Goal: Task Accomplishment & Management: Use online tool/utility

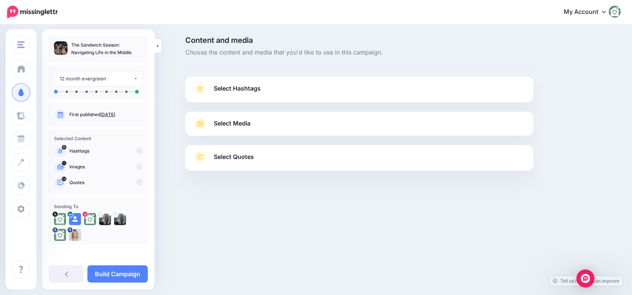
click at [264, 95] on link "Select Hashtags" at bounding box center [359, 93] width 333 height 20
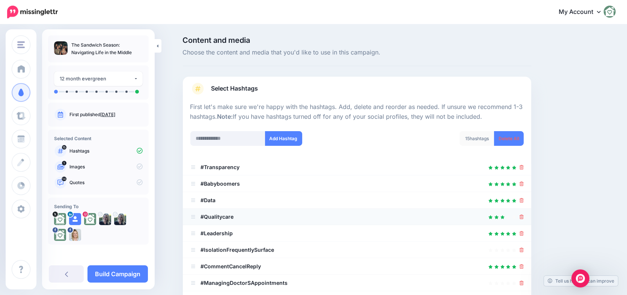
click at [523, 220] on div at bounding box center [521, 216] width 4 height 9
click at [523, 218] on icon at bounding box center [521, 216] width 4 height 5
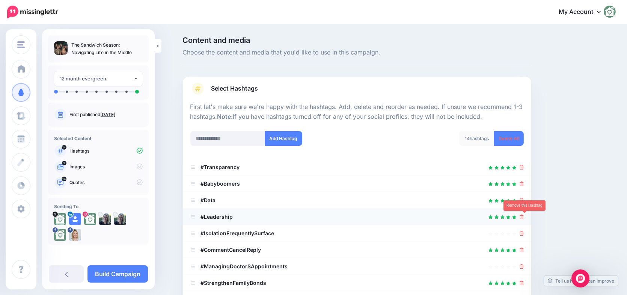
click at [523, 216] on icon at bounding box center [521, 216] width 4 height 5
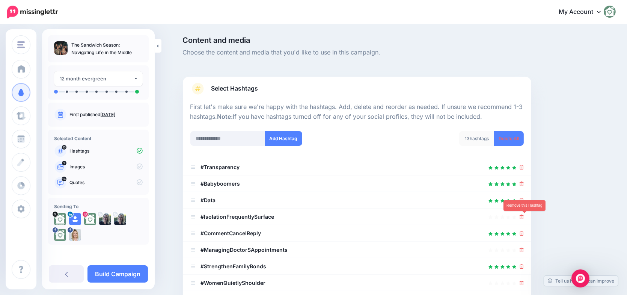
click at [523, 216] on icon at bounding box center [521, 216] width 4 height 5
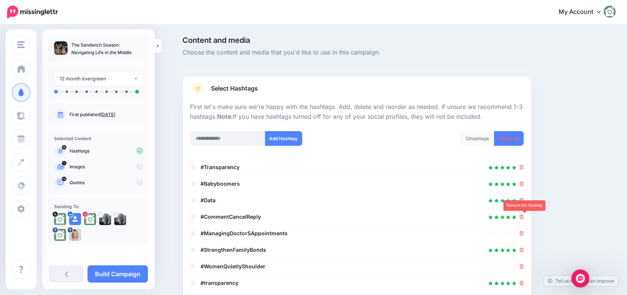
click at [523, 216] on icon at bounding box center [521, 216] width 4 height 5
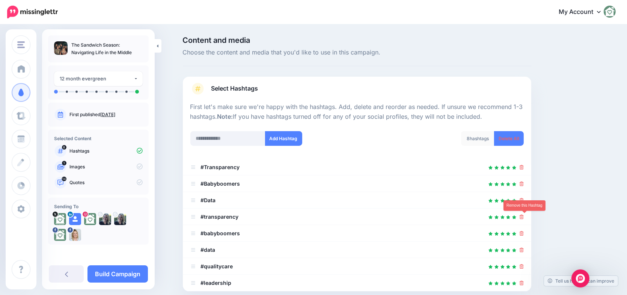
click at [523, 216] on icon at bounding box center [521, 216] width 4 height 5
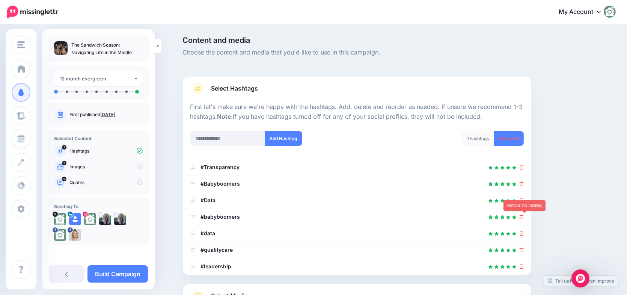
click at [523, 216] on icon at bounding box center [521, 216] width 4 height 5
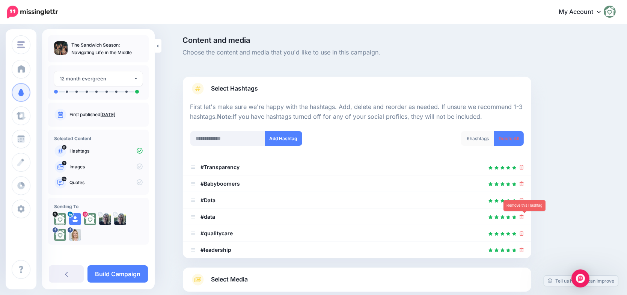
click at [523, 216] on icon at bounding box center [521, 216] width 4 height 5
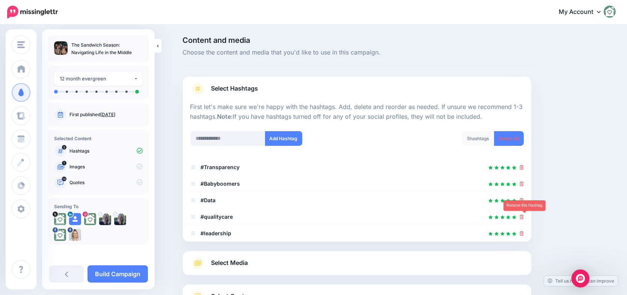
click at [523, 216] on icon at bounding box center [521, 216] width 4 height 5
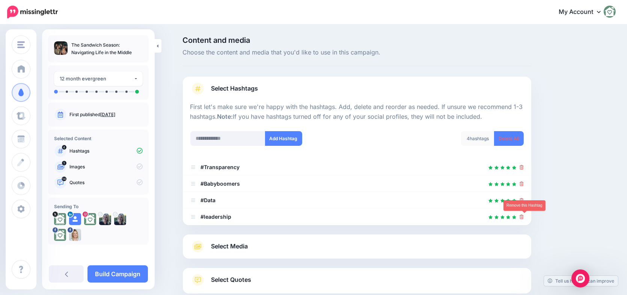
click at [523, 216] on icon at bounding box center [521, 216] width 4 height 5
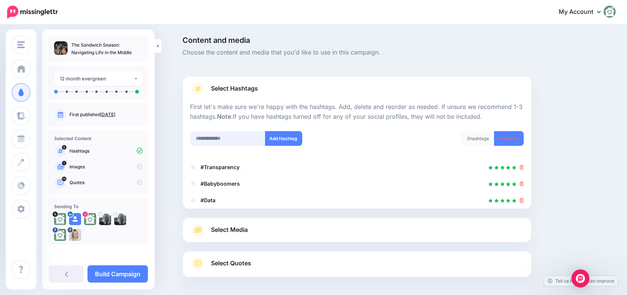
click at [230, 136] on input "text" at bounding box center [227, 138] width 75 height 15
type input "**********"
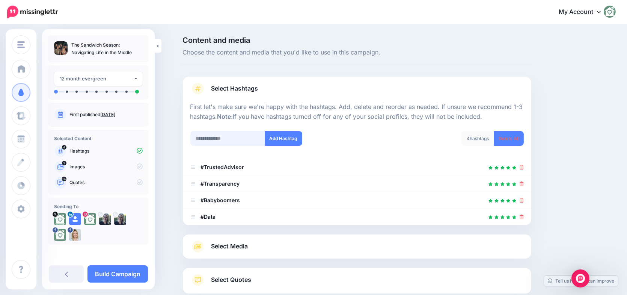
scroll to position [47, 0]
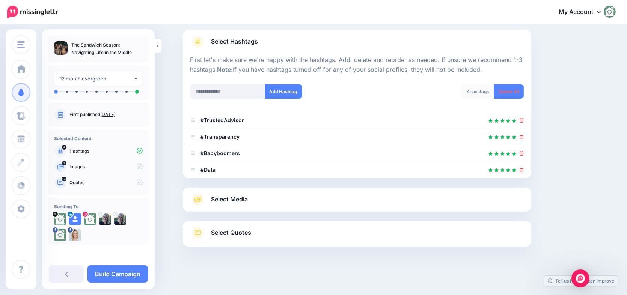
click at [246, 199] on span "Select Media" at bounding box center [229, 199] width 37 height 10
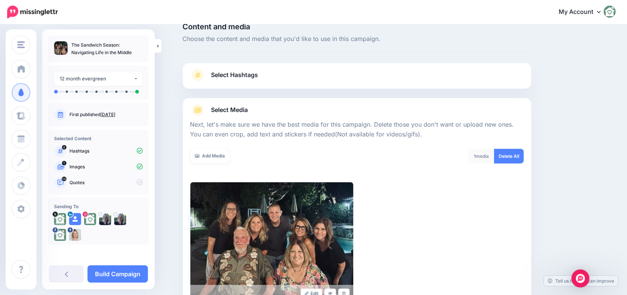
scroll to position [0, 0]
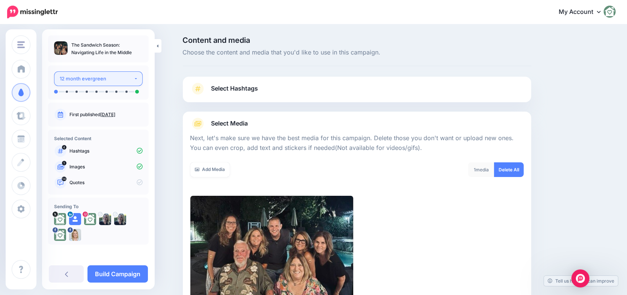
click at [77, 78] on div "12 month evergreen" at bounding box center [97, 78] width 74 height 9
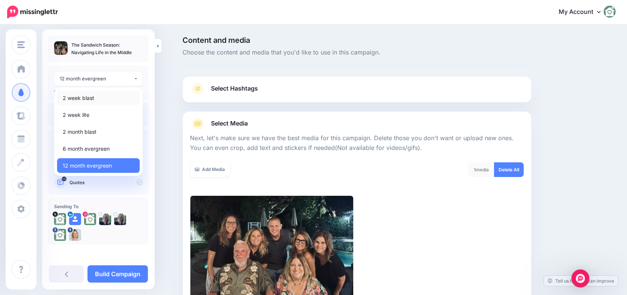
click at [78, 99] on span "2 week blast" at bounding box center [79, 97] width 32 height 9
select select "******"
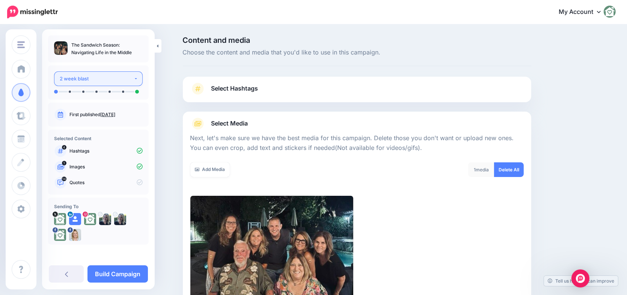
scroll to position [71, 0]
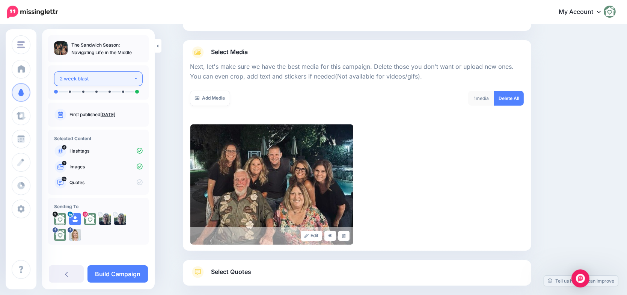
click at [86, 81] on div "2 week blast" at bounding box center [97, 78] width 74 height 9
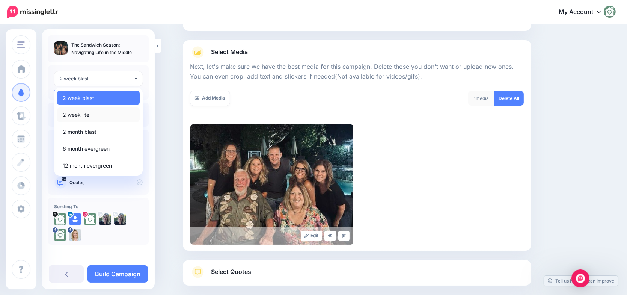
click at [78, 111] on span "2 week lite" at bounding box center [76, 114] width 27 height 9
select select "******"
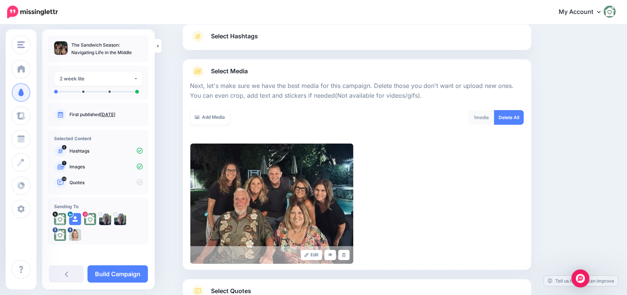
scroll to position [0, 0]
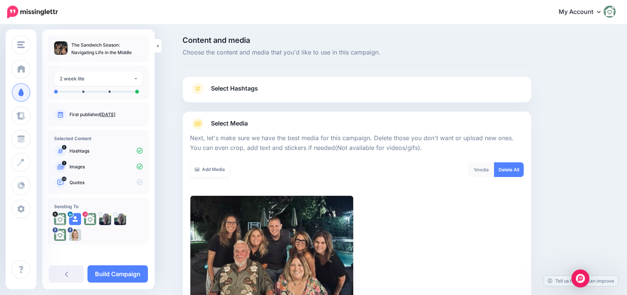
click at [236, 91] on span "Select Hashtags" at bounding box center [234, 88] width 47 height 10
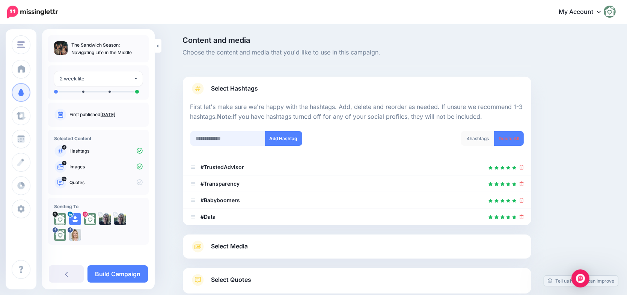
click at [227, 140] on input "text" at bounding box center [227, 138] width 75 height 15
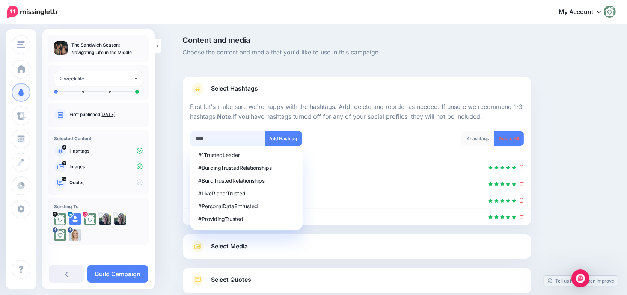
type input "*****"
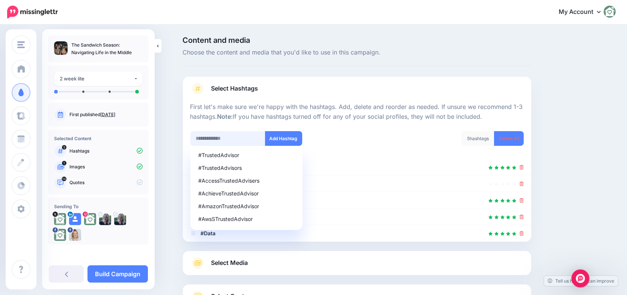
scroll to position [63, 0]
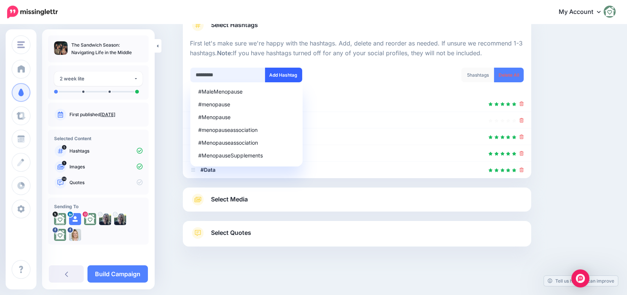
type input "*********"
click at [276, 74] on button "Add Hashtag" at bounding box center [283, 75] width 37 height 15
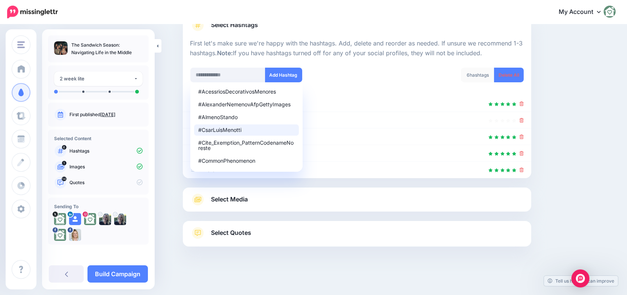
drag, startPoint x: 185, startPoint y: 80, endPoint x: 185, endPoint y: 94, distance: 13.9
click at [185, 81] on div "Content and media Choose the content and media that you'd like to use in this c…" at bounding box center [356, 128] width 359 height 311
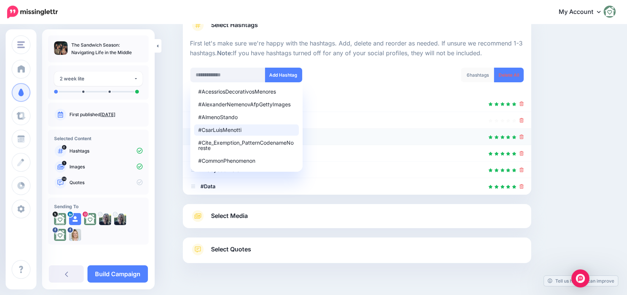
scroll to position [80, 0]
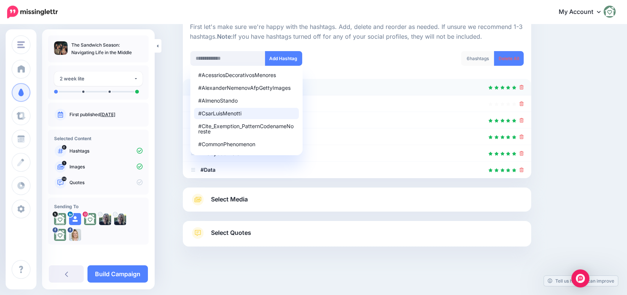
click at [429, 94] on li "#TrustedAdvisor" at bounding box center [357, 87] width 348 height 17
click at [523, 105] on icon at bounding box center [521, 103] width 4 height 5
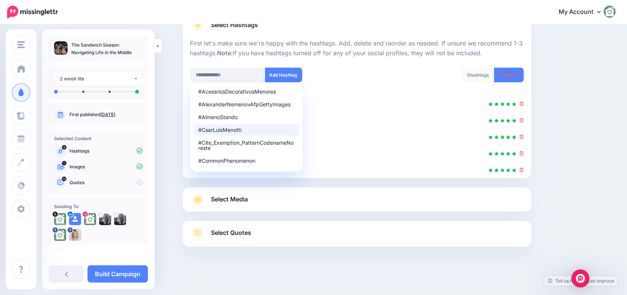
click at [234, 204] on link "Select Media" at bounding box center [356, 199] width 333 height 12
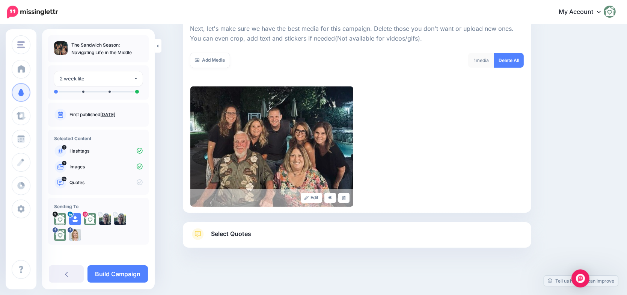
scroll to position [110, 0]
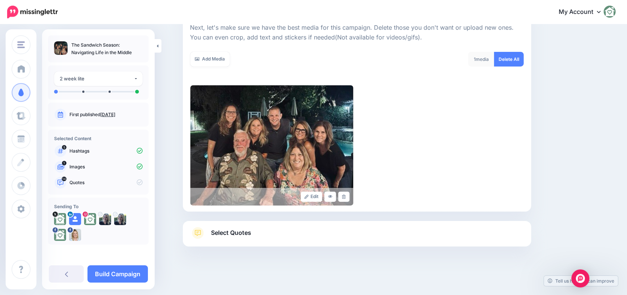
click at [241, 224] on div "Select Quotes Choose your favourite quotes or go with our recommendations. The …" at bounding box center [357, 234] width 348 height 26
click at [240, 232] on span "Select Quotes" at bounding box center [231, 232] width 40 height 10
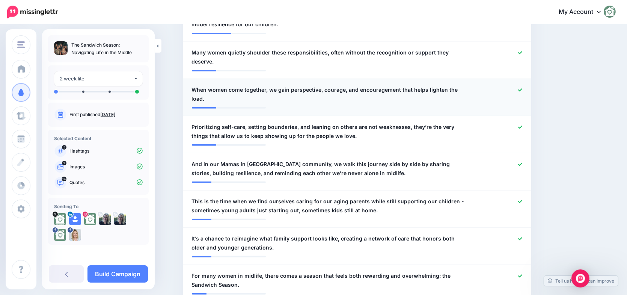
scroll to position [373, 0]
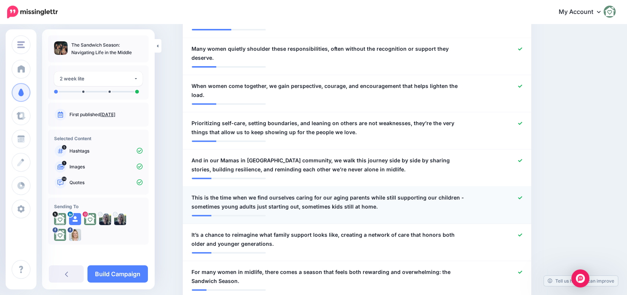
click at [277, 193] on span "This is the time when we find ourselves caring for our aging parents while stil…" at bounding box center [328, 202] width 273 height 18
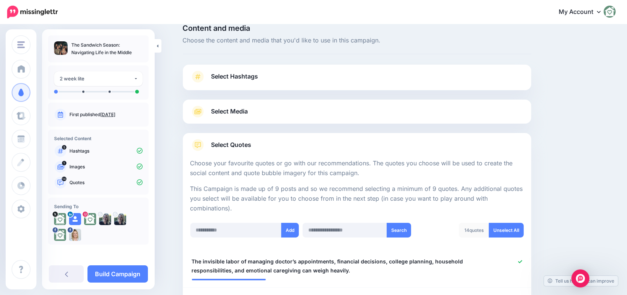
scroll to position [0, 0]
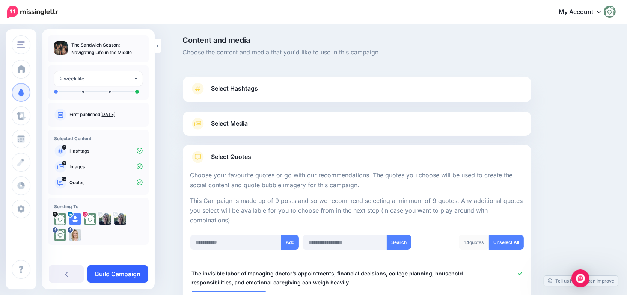
click at [114, 273] on link "Build Campaign" at bounding box center [117, 273] width 60 height 17
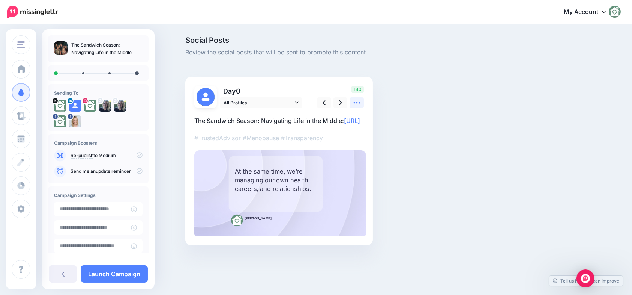
click at [350, 99] on link at bounding box center [357, 102] width 14 height 11
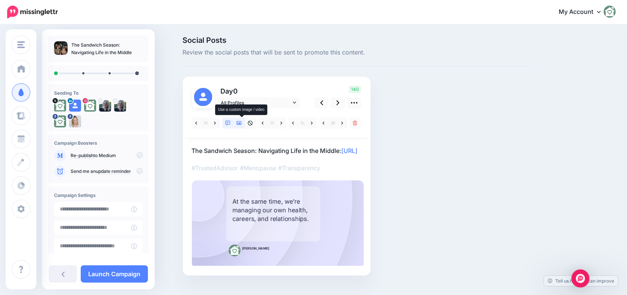
click at [242, 123] on icon at bounding box center [238, 123] width 5 height 4
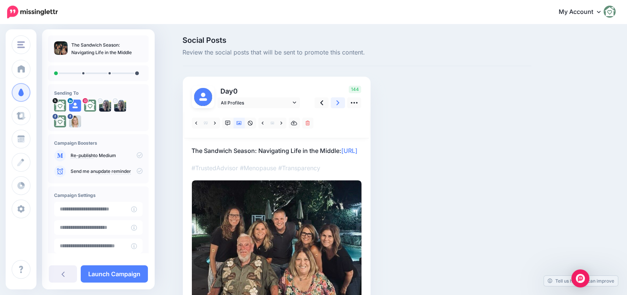
click at [338, 102] on link at bounding box center [338, 102] width 14 height 11
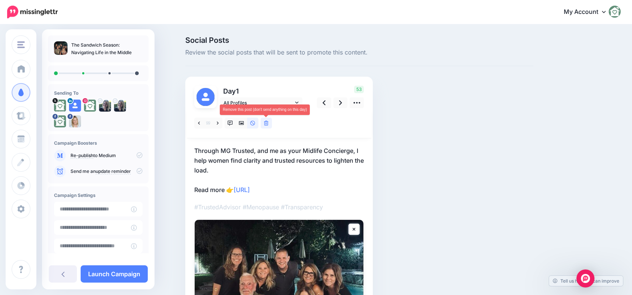
click at [265, 123] on icon at bounding box center [266, 122] width 5 height 5
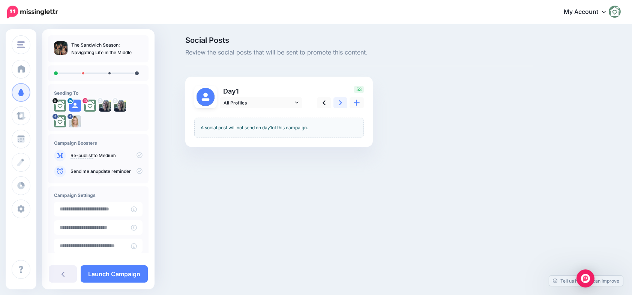
click at [337, 102] on link at bounding box center [341, 102] width 14 height 11
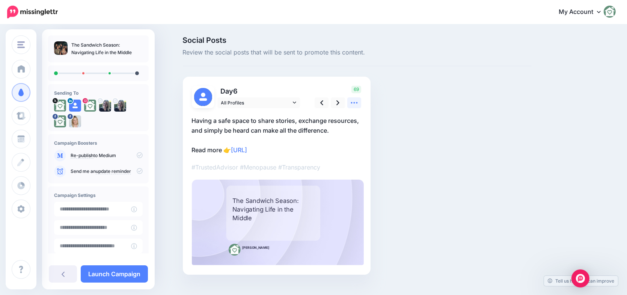
click at [357, 102] on icon at bounding box center [354, 103] width 7 height 2
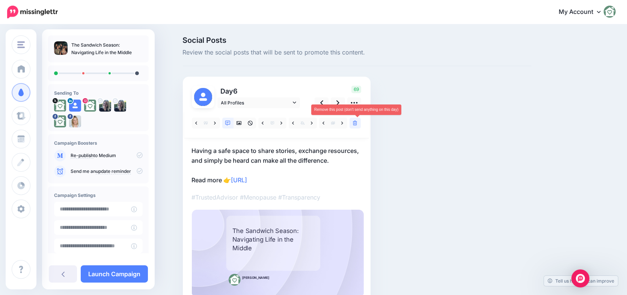
click at [356, 122] on icon at bounding box center [355, 122] width 5 height 5
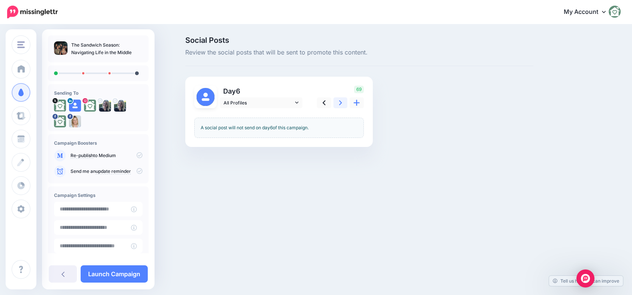
click at [335, 103] on link at bounding box center [341, 102] width 14 height 11
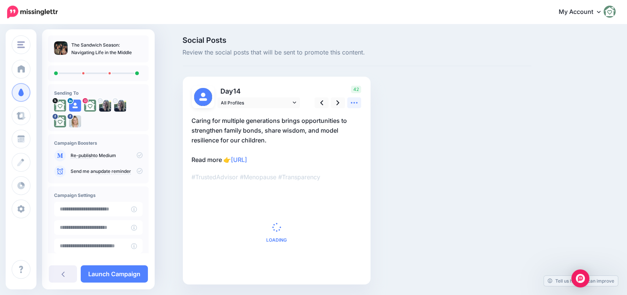
click at [357, 104] on icon at bounding box center [354, 103] width 8 height 8
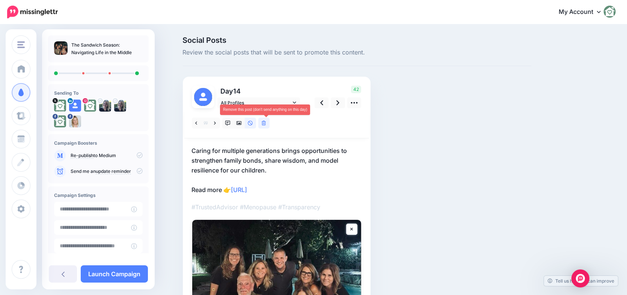
click at [264, 123] on icon at bounding box center [263, 122] width 5 height 5
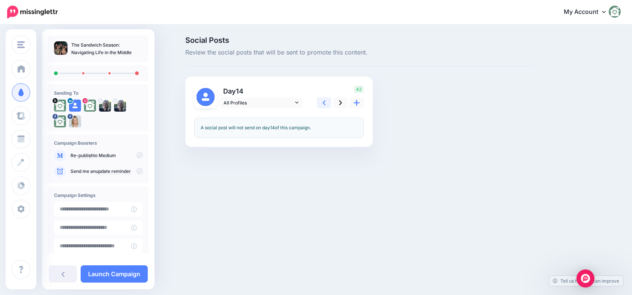
click at [323, 102] on icon at bounding box center [324, 102] width 3 height 5
click at [323, 102] on icon at bounding box center [324, 103] width 3 height 8
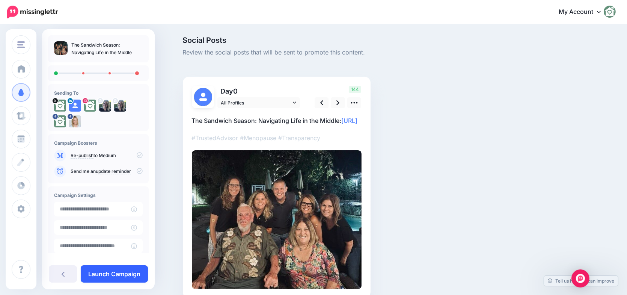
click at [108, 271] on link "Launch Campaign" at bounding box center [114, 273] width 67 height 17
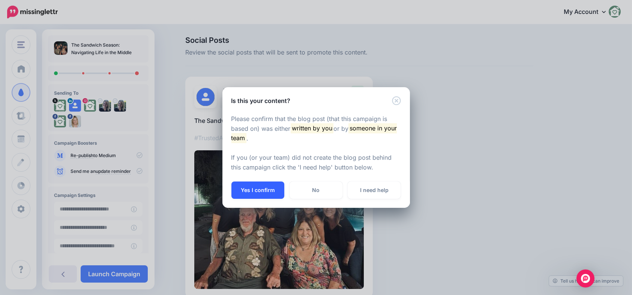
click at [248, 185] on button "Yes I confirm" at bounding box center [257, 189] width 53 height 17
